Goal: Task Accomplishment & Management: Complete application form

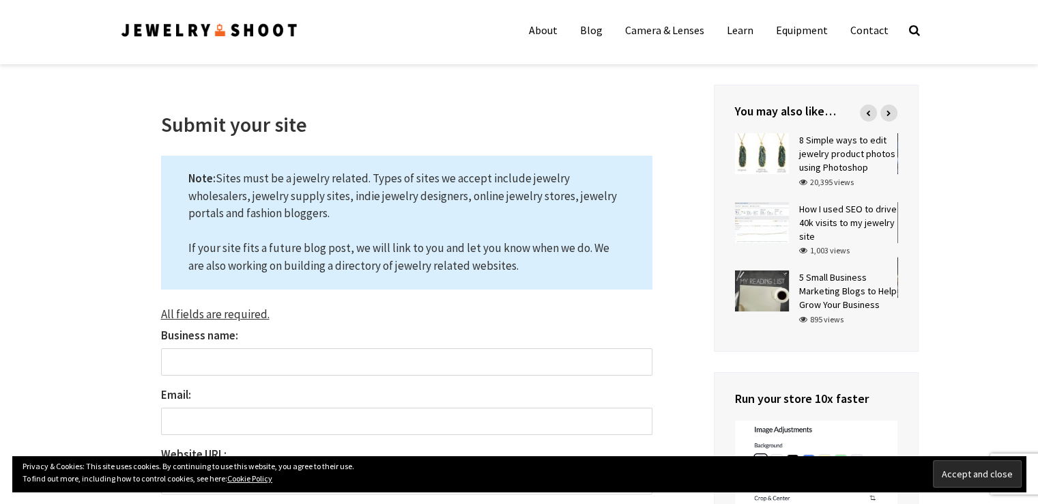
scroll to position [137, 0]
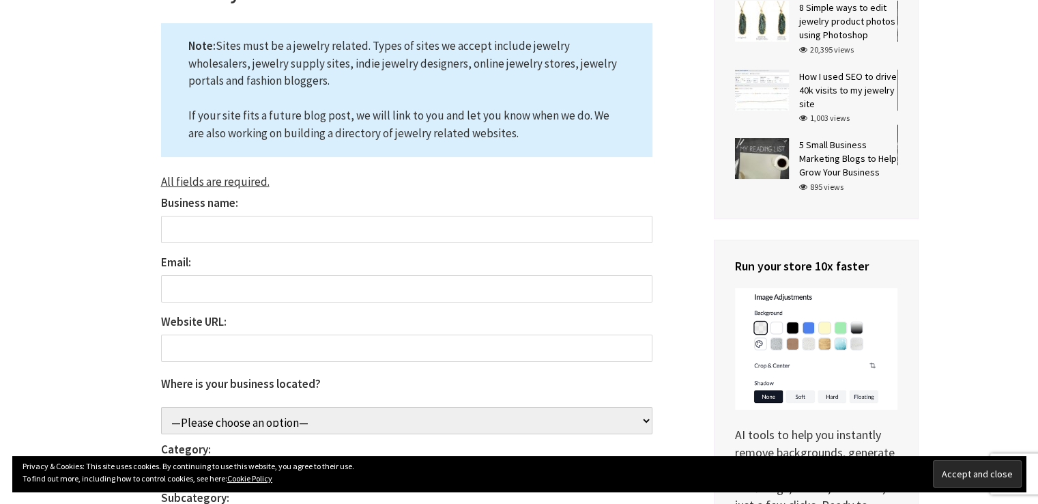
click at [300, 233] on input "Business name:" at bounding box center [406, 229] width 491 height 27
type input "Ross Metals"
type input "sales@rossmetals.com"
select select "Philippines"
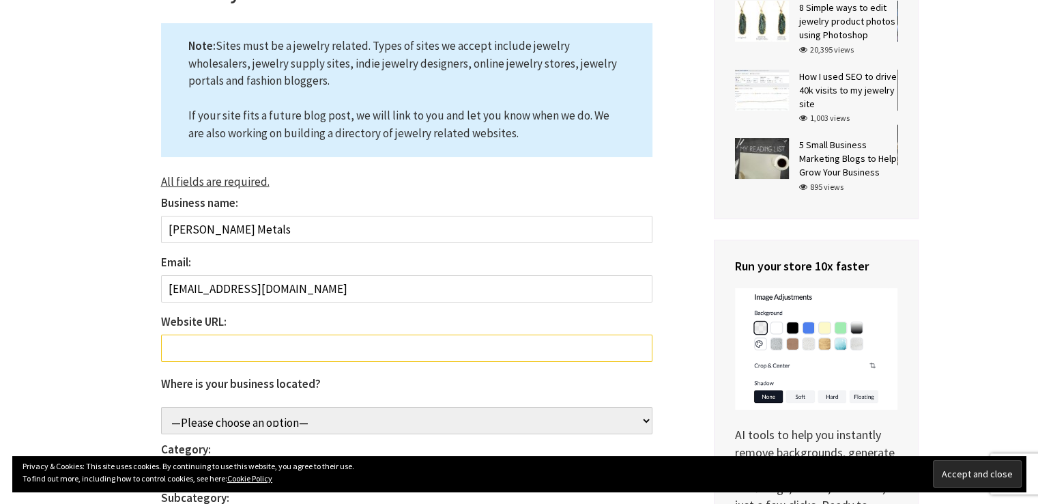
scroll to position [273, 0]
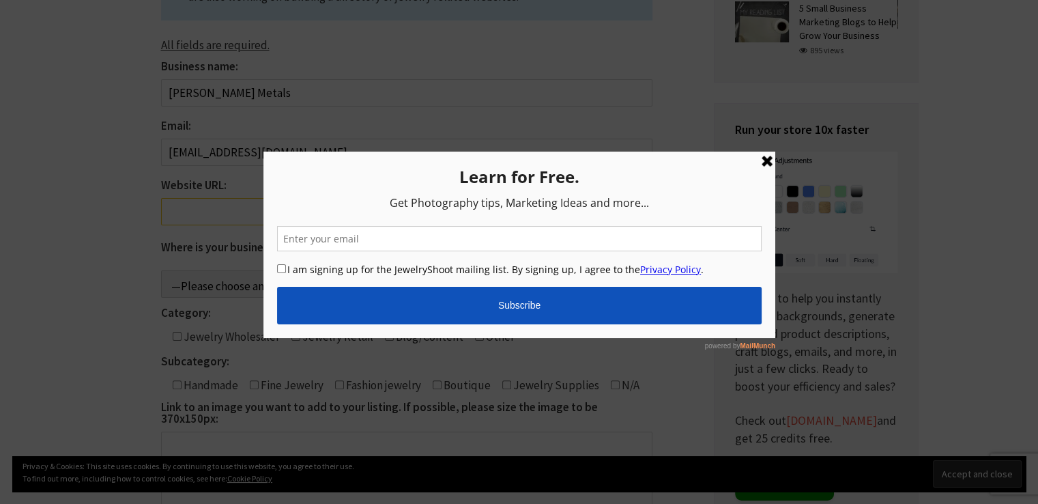
click at [769, 159] on link at bounding box center [766, 161] width 16 height 16
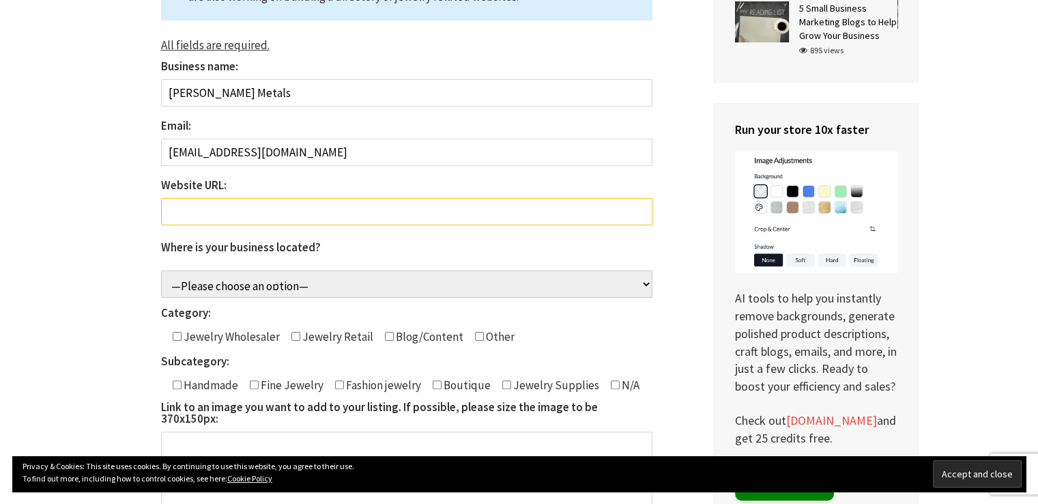
click at [291, 202] on input "Website URL: The field is required." at bounding box center [406, 211] width 491 height 27
paste input "https://rossmetals.com/"
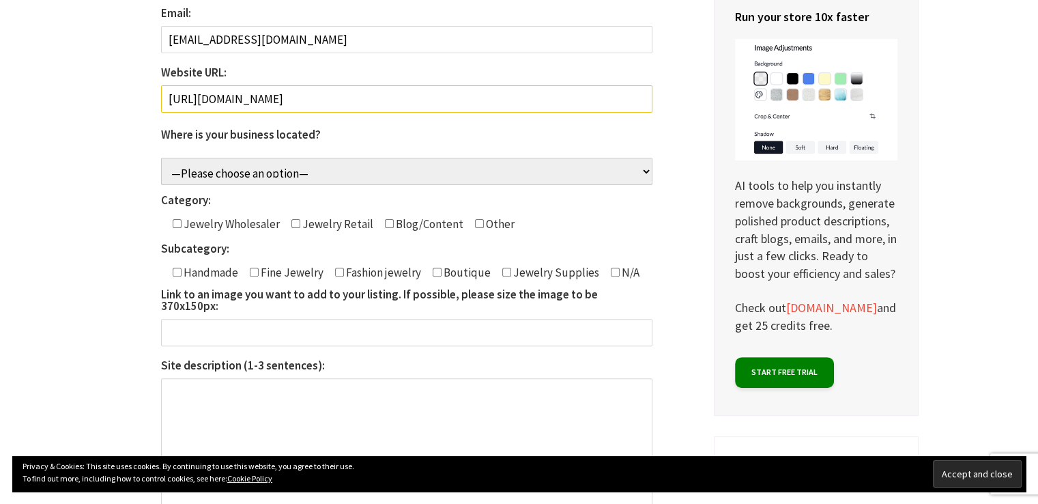
scroll to position [410, 0]
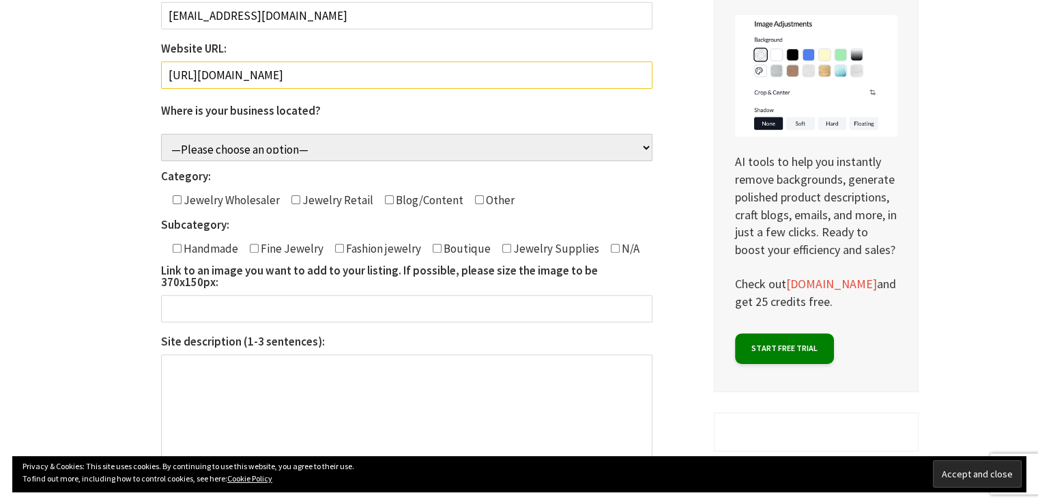
type input "https://rossmetals.com/"
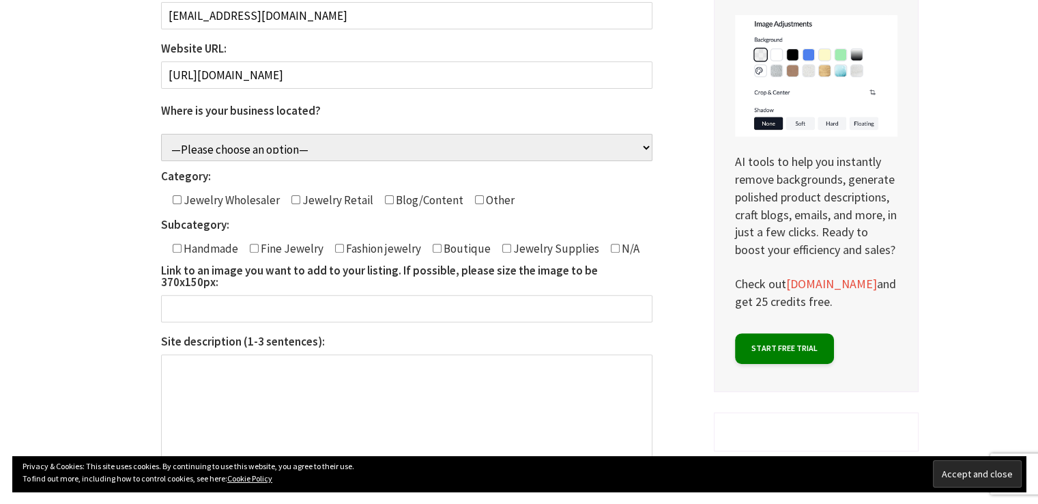
click at [176, 199] on input"] "Contact form" at bounding box center [177, 199] width 9 height 9
checkbox input"] "true"
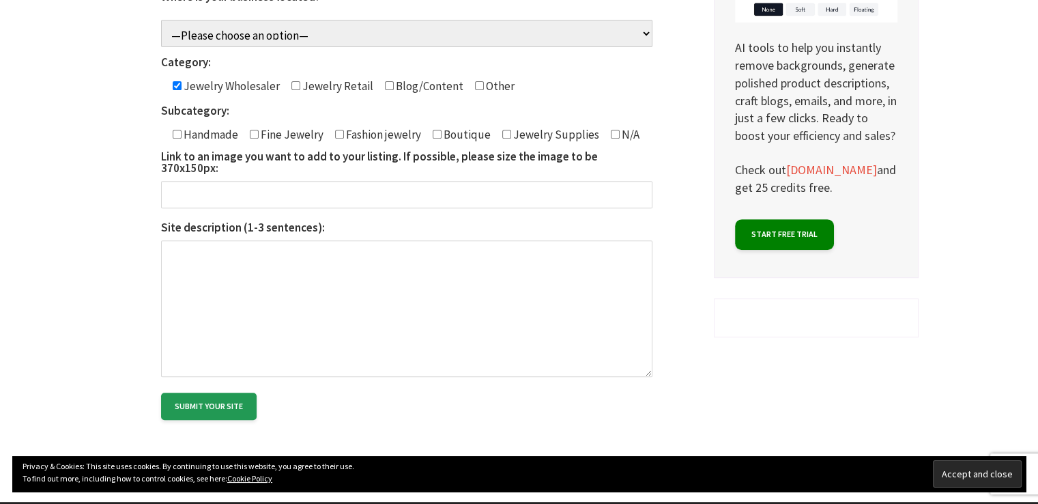
scroll to position [546, 0]
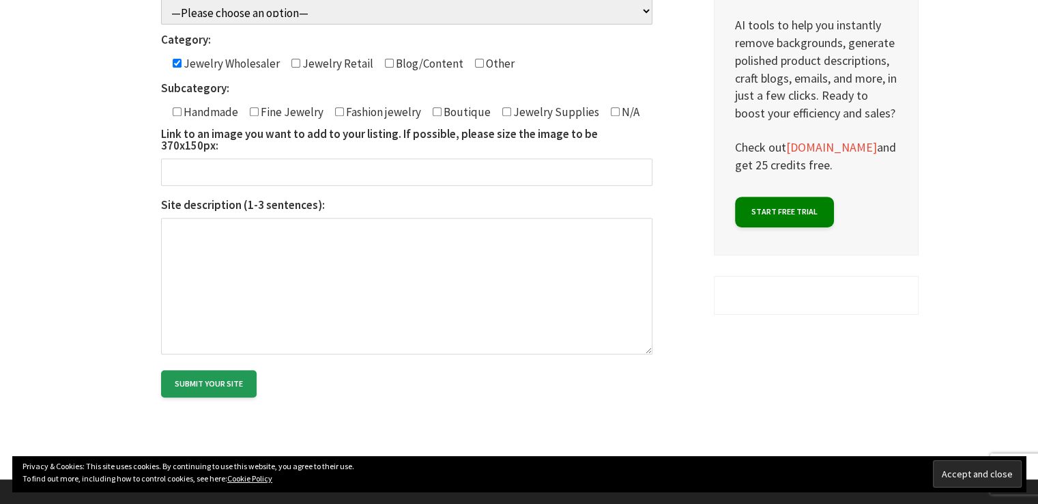
click at [251, 110] on input"] "Contact form" at bounding box center [254, 111] width 9 height 9
checkbox input"] "true"
click at [505, 111] on input"] "Contact form" at bounding box center [506, 111] width 9 height 9
checkbox input"] "true"
click at [472, 158] on input "Link to an image you want to add to your listing. If possible, please size the …" at bounding box center [406, 171] width 491 height 27
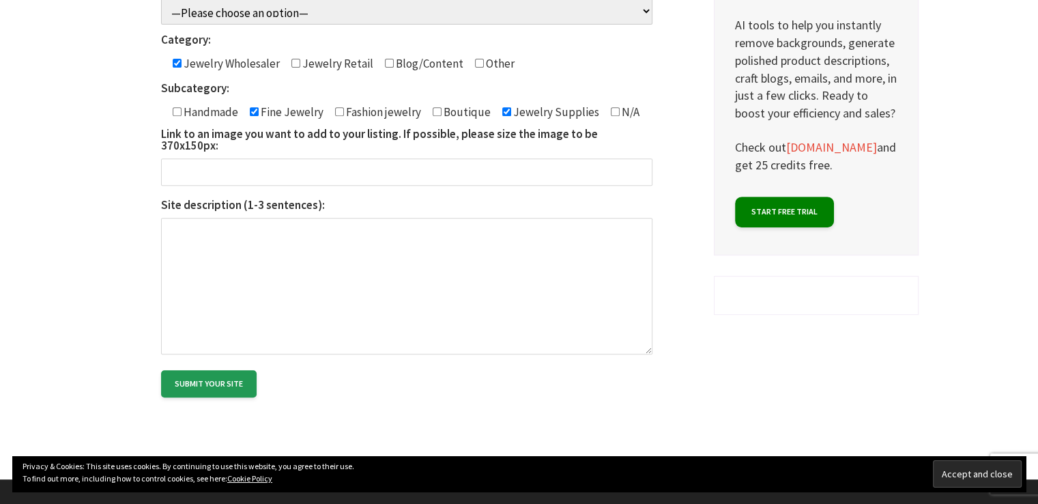
click at [365, 297] on textarea "Site description (1-3 sentences):" at bounding box center [406, 286] width 491 height 137
paste textarea "As family-run wholesale jewelry store for over 40 years, Ross Metals has been t…"
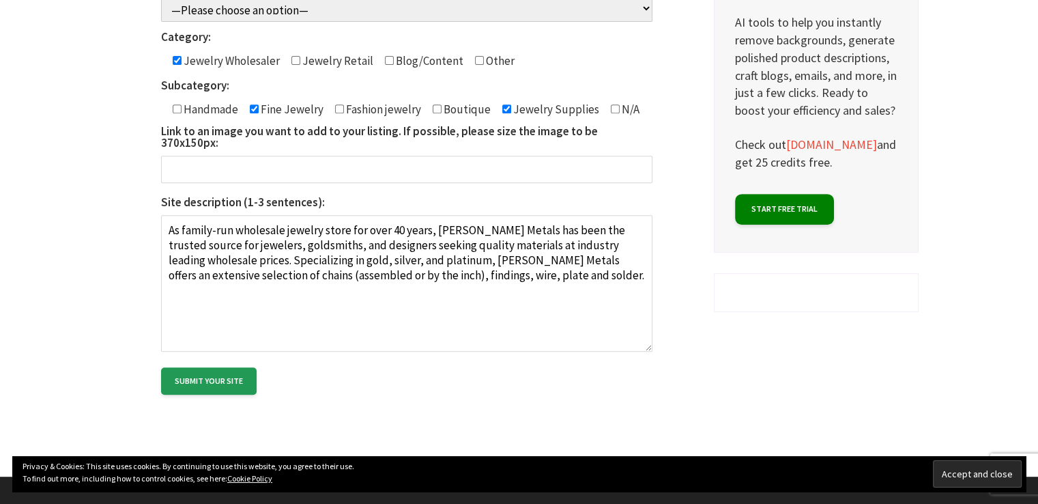
scroll to position [614, 0]
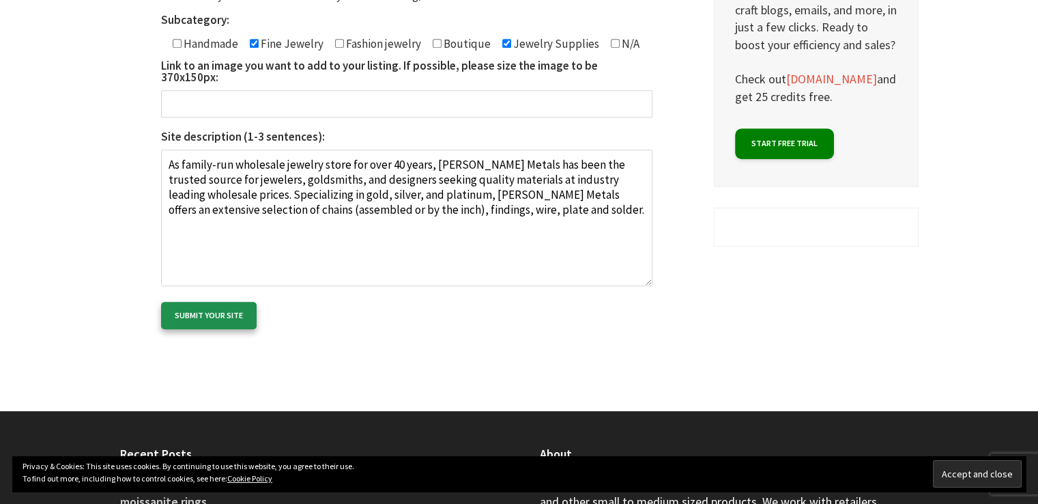
type textarea "As family-run wholesale jewelry store for over 40 years, Ross Metals has been t…"
click at [216, 302] on input "Submit your site" at bounding box center [209, 315] width 96 height 27
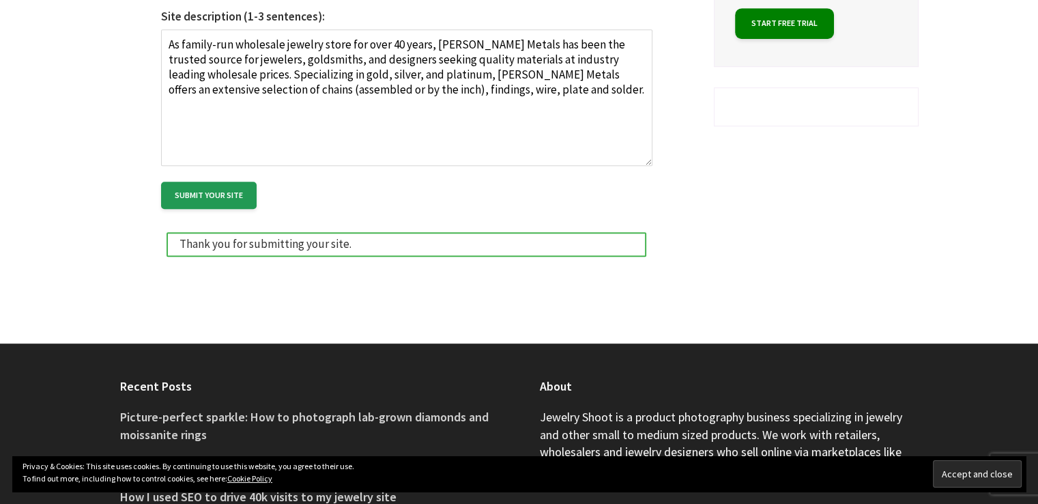
scroll to position [887, 0]
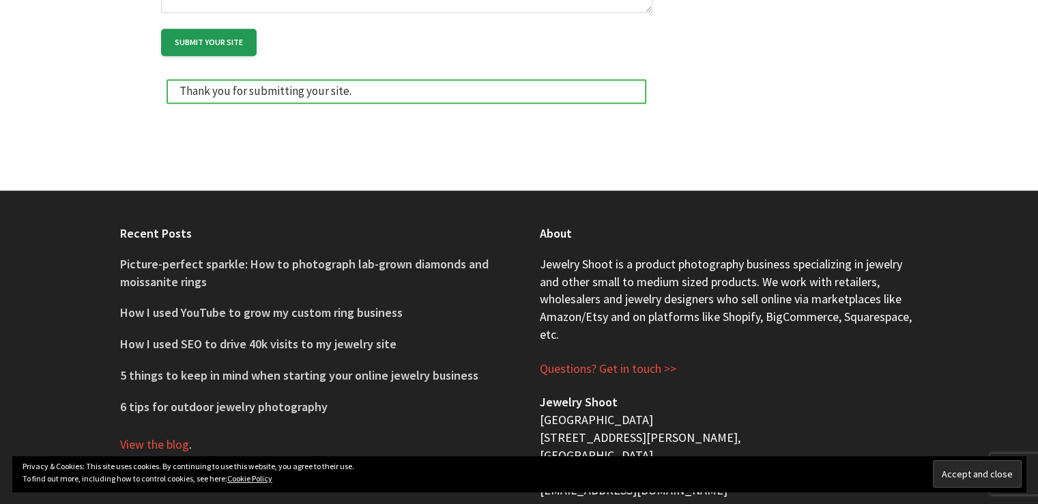
click at [263, 90] on div "Thank you for submitting your site." at bounding box center [407, 91] width 480 height 25
click at [264, 83] on div "Thank you for submitting your site." at bounding box center [407, 91] width 480 height 25
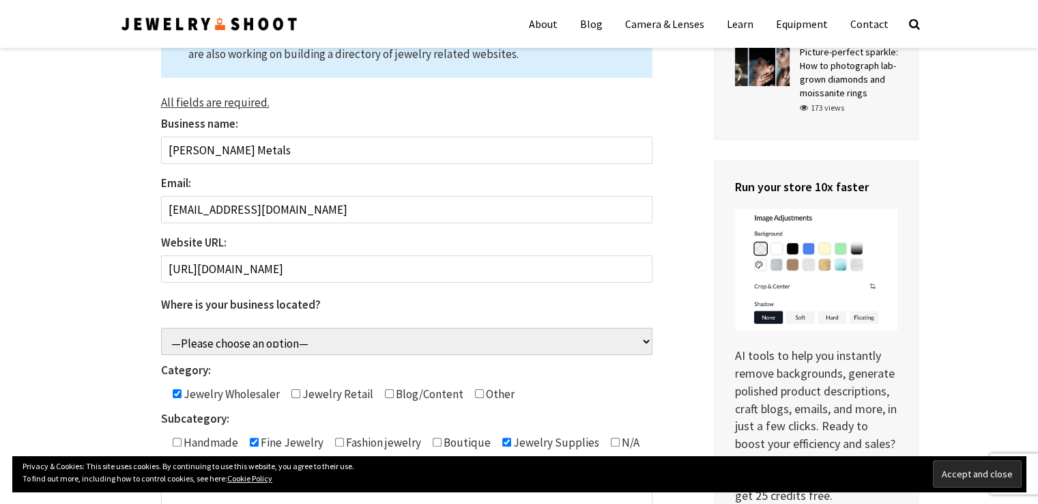
scroll to position [137, 0]
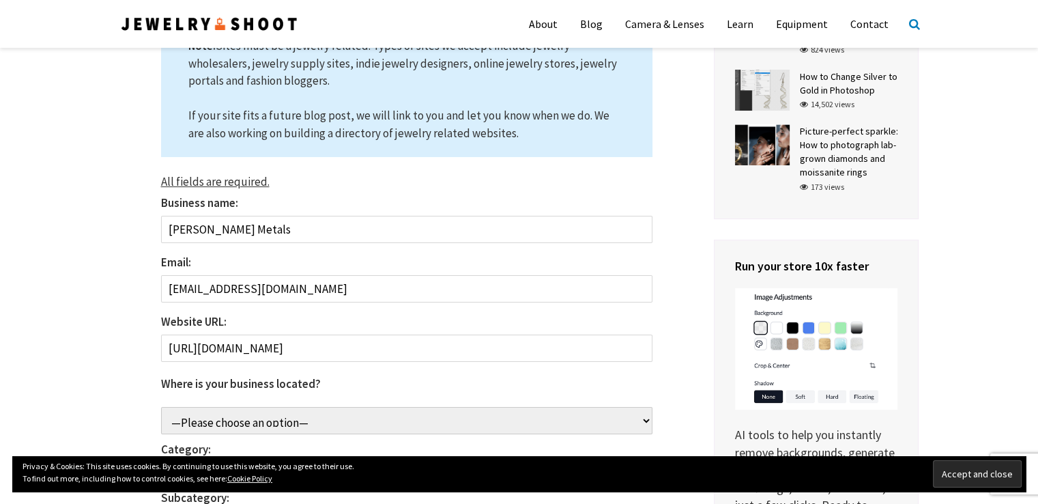
click at [916, 23] on icon at bounding box center [914, 24] width 11 height 12
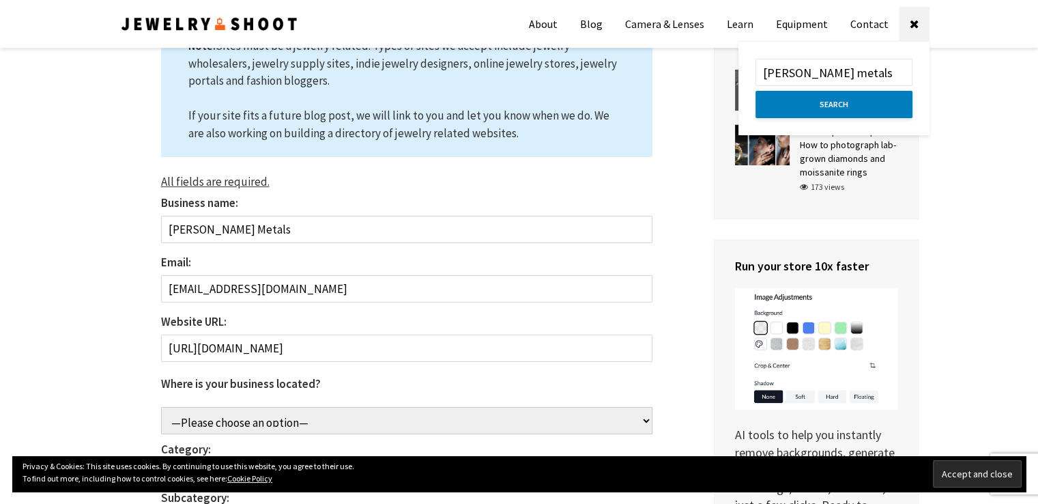
type input "ross metals"
click at [756, 91] on button "Search" at bounding box center [834, 104] width 157 height 27
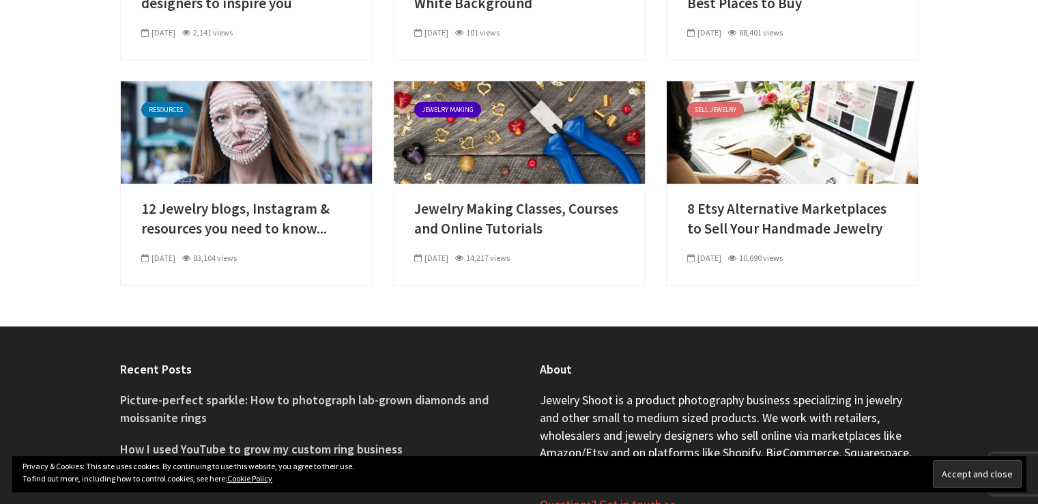
scroll to position [530, 0]
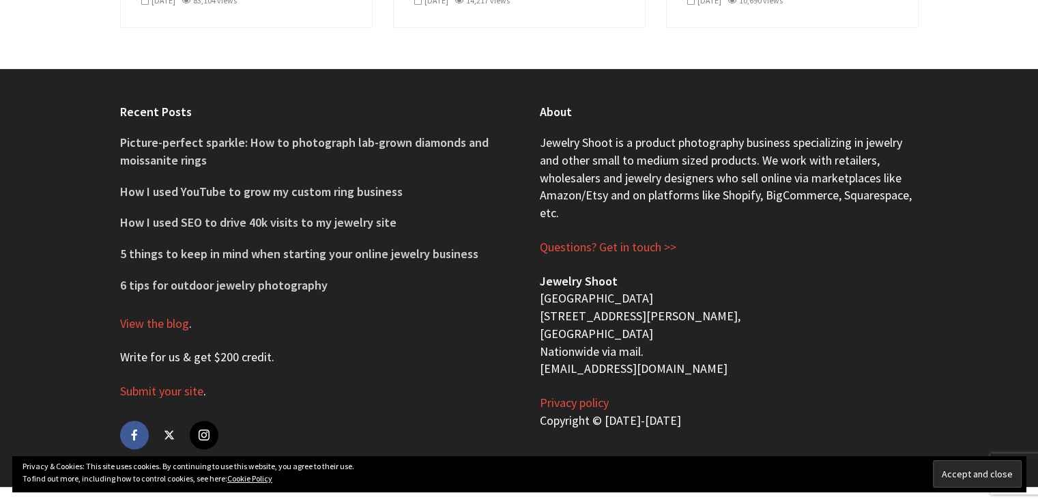
click at [183, 362] on link "Write for us & get $200 credit" at bounding box center [196, 357] width 152 height 16
